Goal: Transaction & Acquisition: Purchase product/service

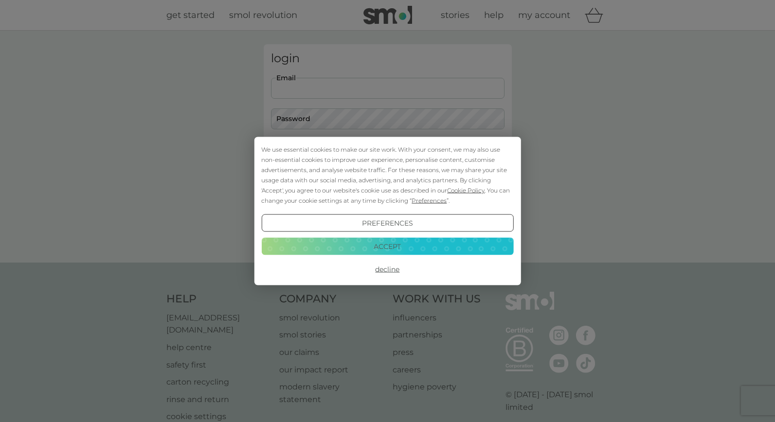
type input "[EMAIL_ADDRESS][DOMAIN_NAME]"
click at [386, 269] on button "Decline" at bounding box center [387, 270] width 252 height 18
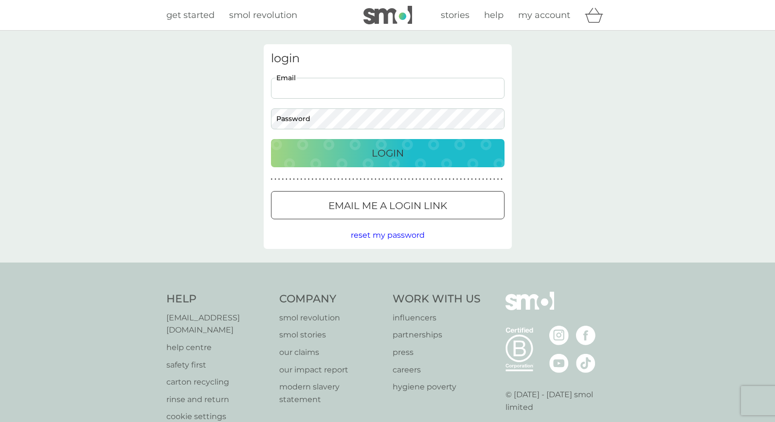
type input "[EMAIL_ADDRESS][DOMAIN_NAME]"
click at [381, 150] on p "Login" at bounding box center [388, 154] width 32 height 16
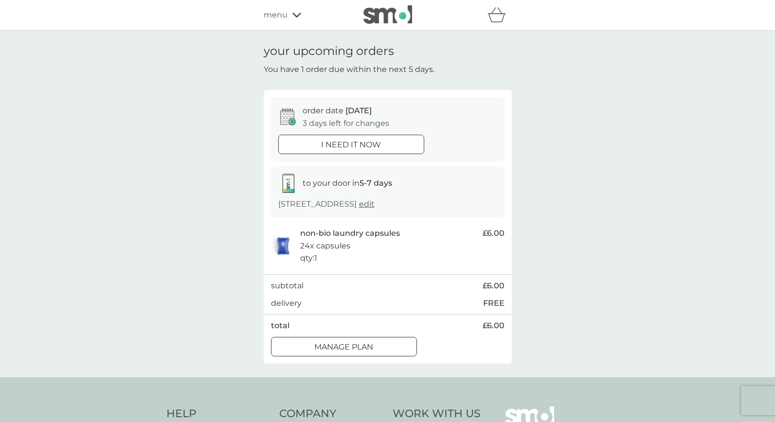
click at [340, 136] on button "i need it now" at bounding box center [351, 144] width 146 height 19
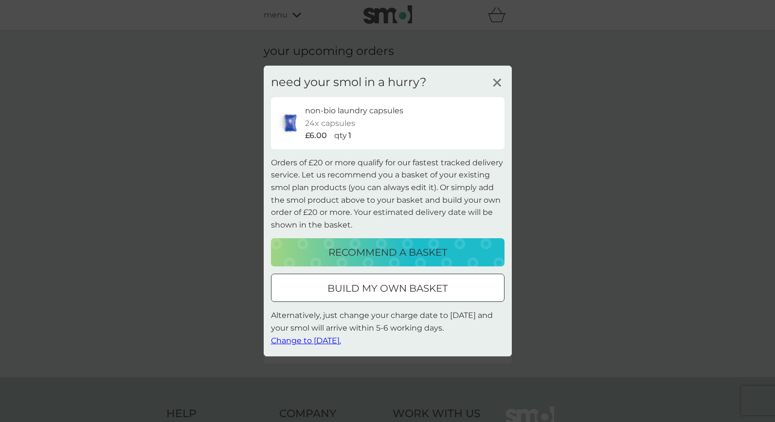
click at [497, 80] on icon at bounding box center [497, 82] width 15 height 15
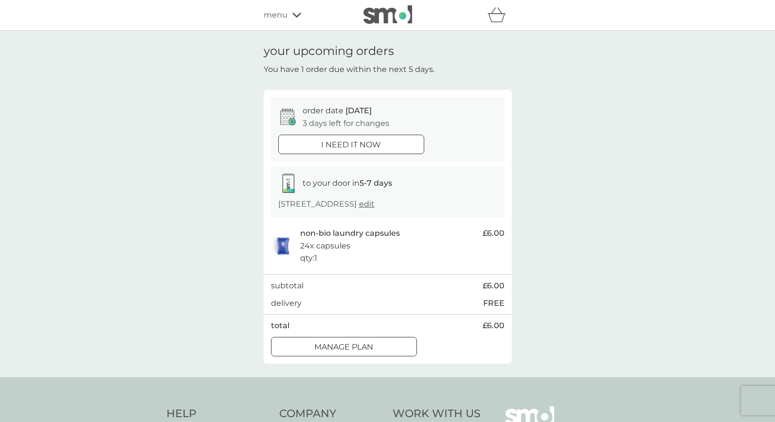
click at [352, 143] on div at bounding box center [350, 143] width 1 height 1
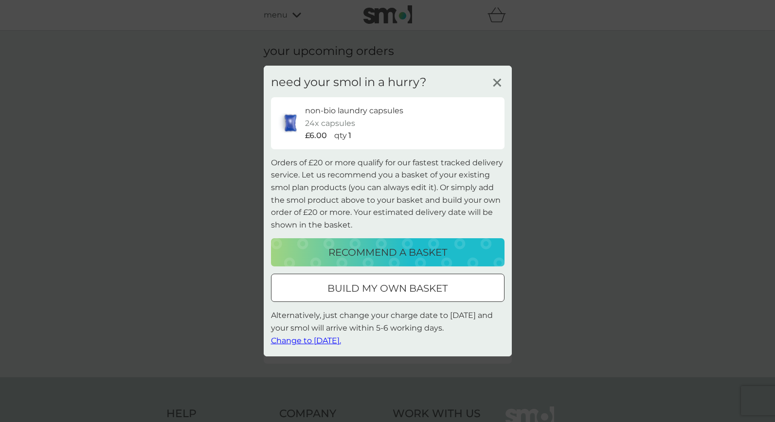
click at [387, 284] on div at bounding box center [387, 289] width 35 height 10
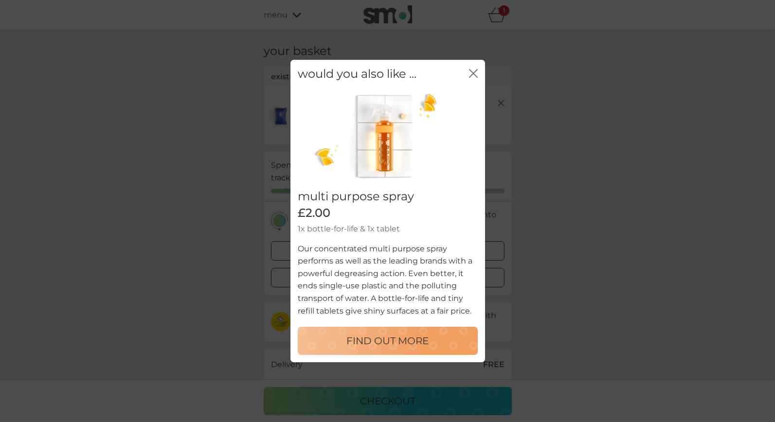
click at [477, 73] on icon "close" at bounding box center [473, 73] width 9 height 9
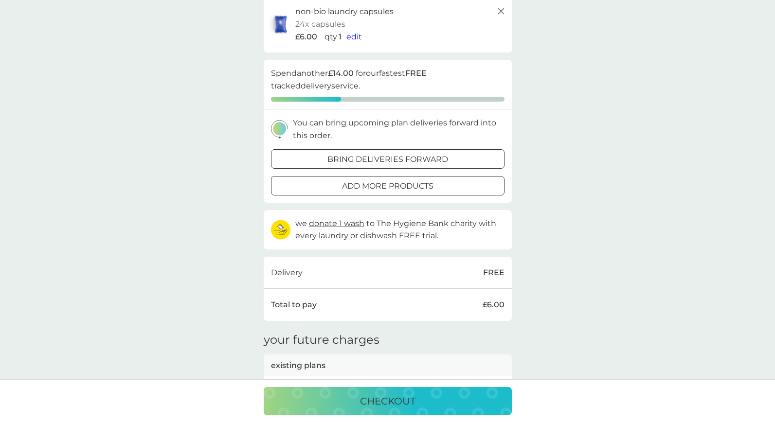
scroll to position [92, 0]
click at [399, 185] on div at bounding box center [399, 185] width 0 height 0
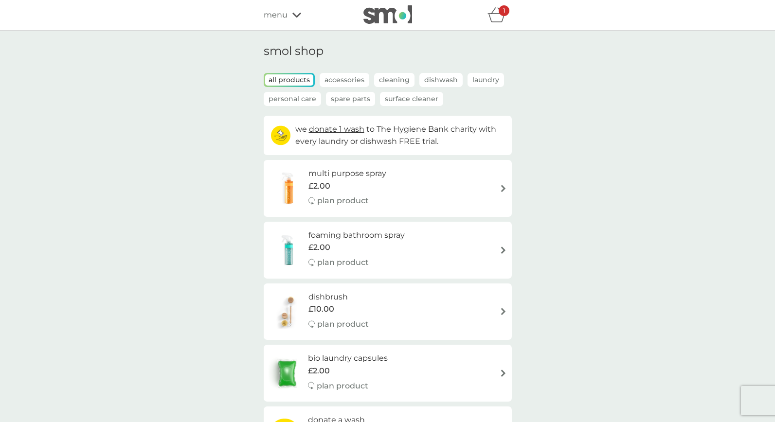
click at [295, 13] on icon at bounding box center [297, 15] width 9 height 6
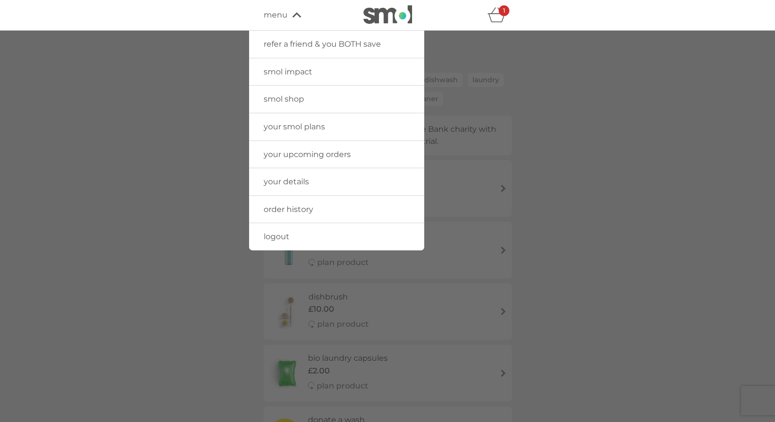
click at [309, 152] on span "your upcoming orders" at bounding box center [307, 154] width 87 height 9
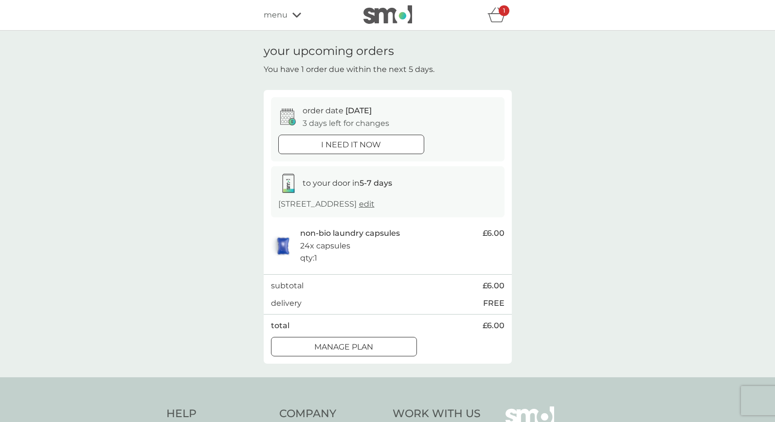
click at [296, 13] on icon at bounding box center [297, 15] width 9 height 6
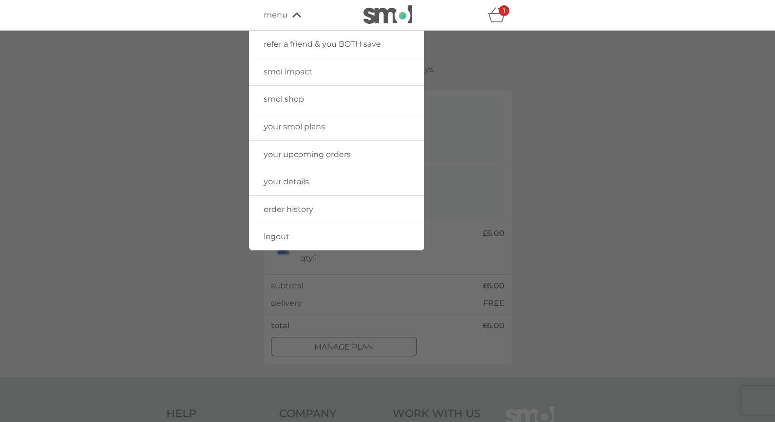
click at [297, 127] on span "your smol plans" at bounding box center [294, 126] width 61 height 9
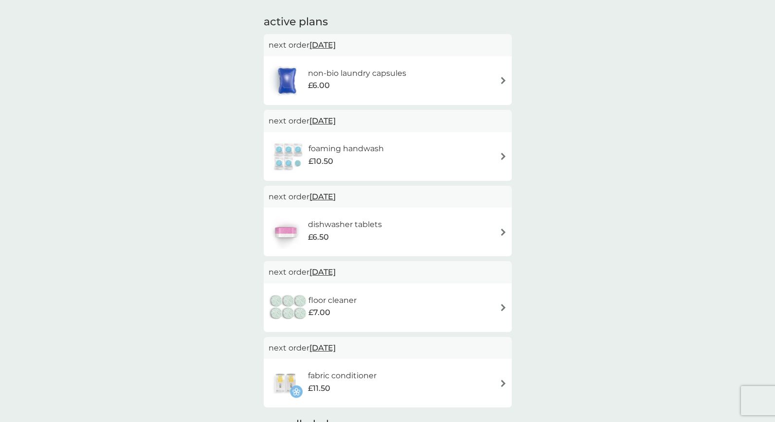
scroll to position [165, 0]
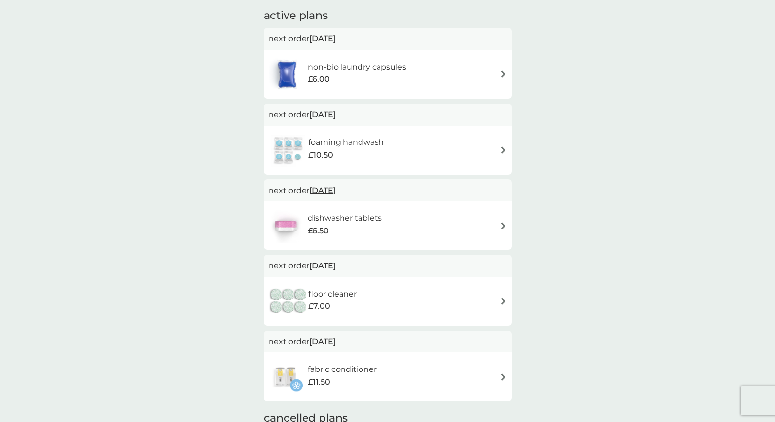
click at [282, 222] on img at bounding box center [286, 226] width 34 height 34
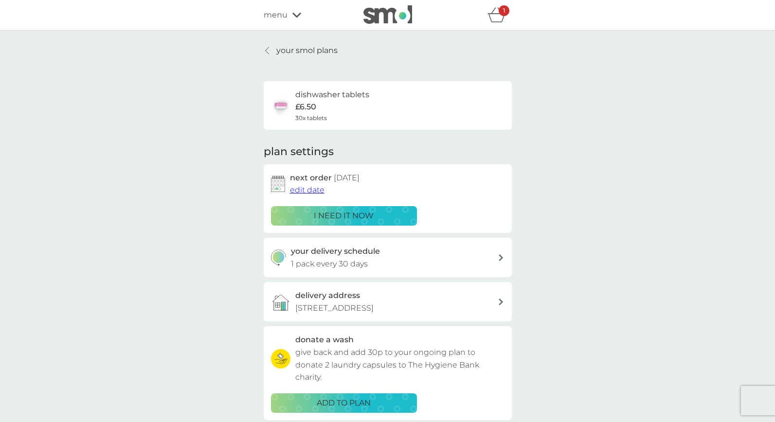
click at [346, 216] on p "i need it now" at bounding box center [344, 216] width 60 height 13
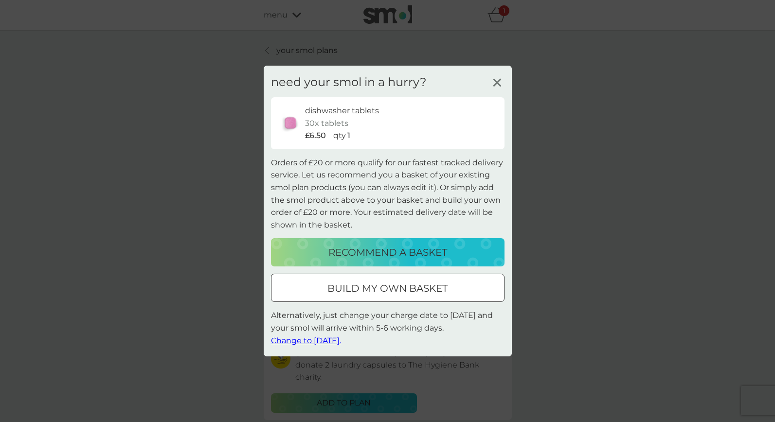
click at [381, 282] on p "build my own basket" at bounding box center [388, 289] width 120 height 16
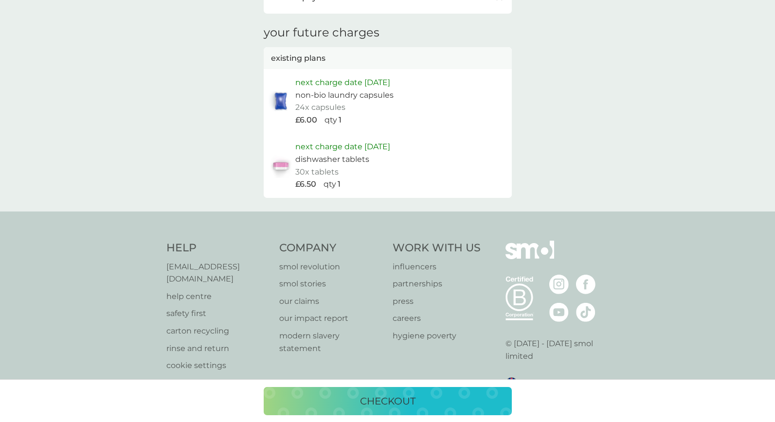
scroll to position [456, 0]
click at [392, 404] on p "checkout" at bounding box center [387, 402] width 55 height 16
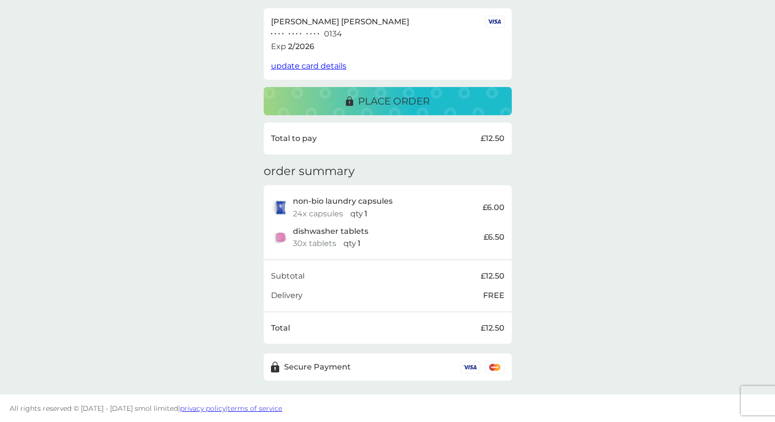
scroll to position [37, 0]
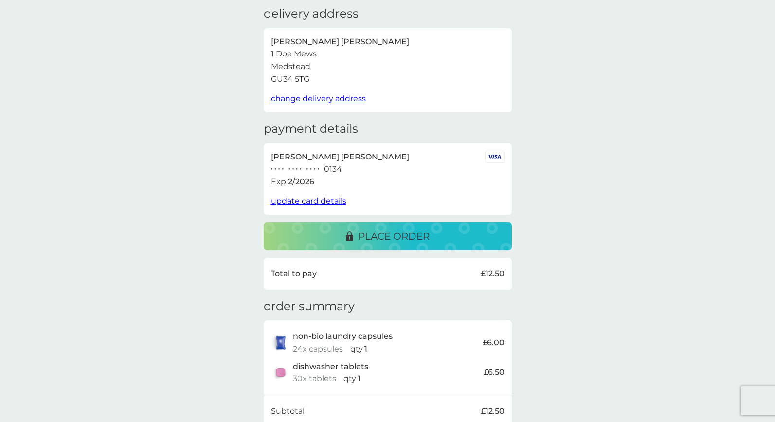
click at [358, 232] on p "place order" at bounding box center [394, 237] width 72 height 16
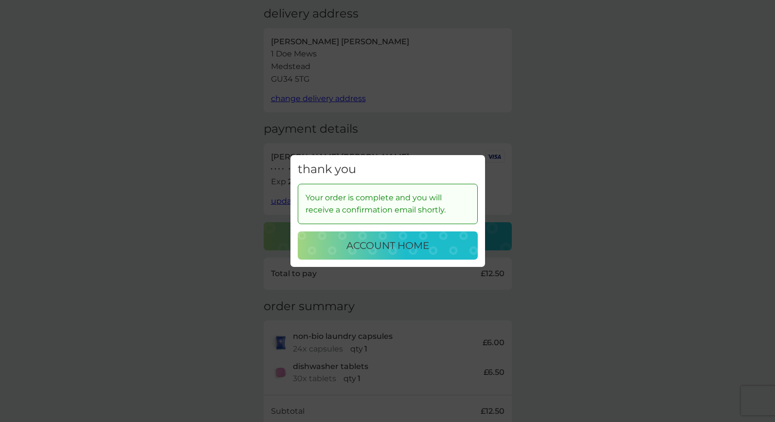
click at [370, 245] on p "account home" at bounding box center [388, 246] width 83 height 16
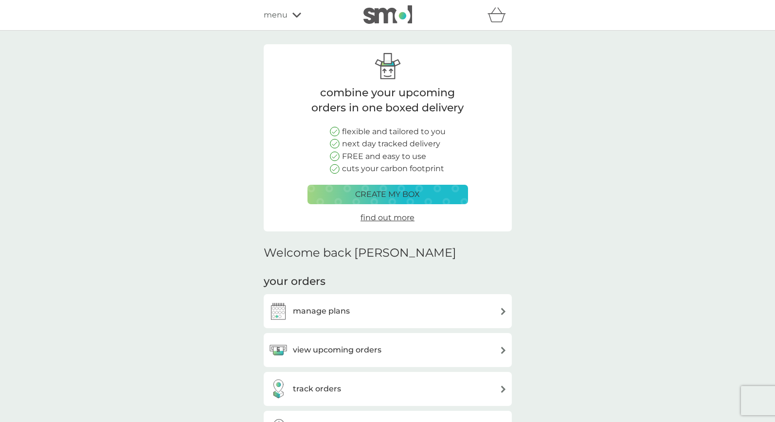
click at [295, 14] on icon at bounding box center [297, 15] width 9 height 6
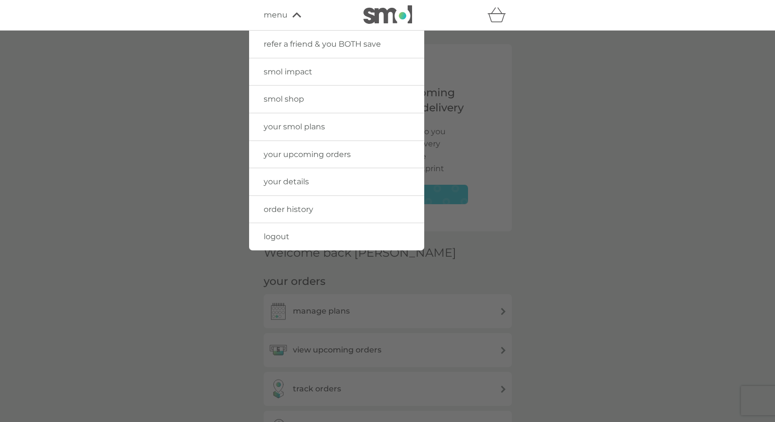
click at [277, 233] on span "logout" at bounding box center [277, 236] width 26 height 9
